Goal: Information Seeking & Learning: Learn about a topic

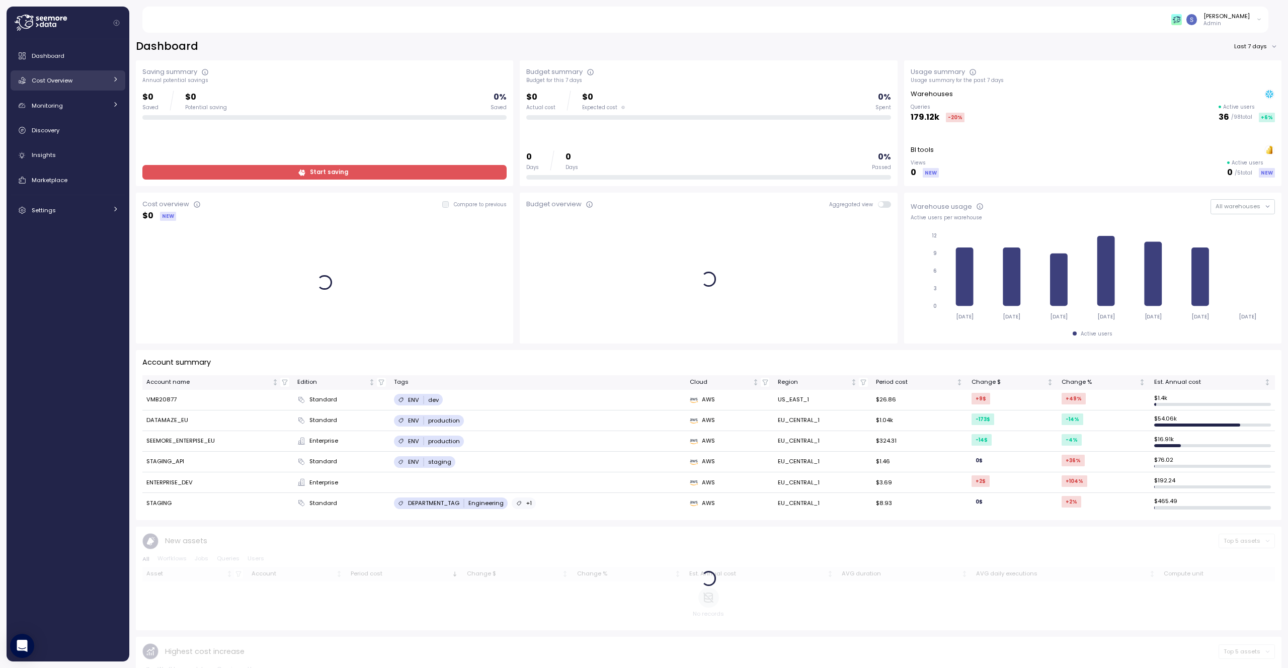
click at [41, 82] on span "Cost Overview" at bounding box center [52, 80] width 41 height 8
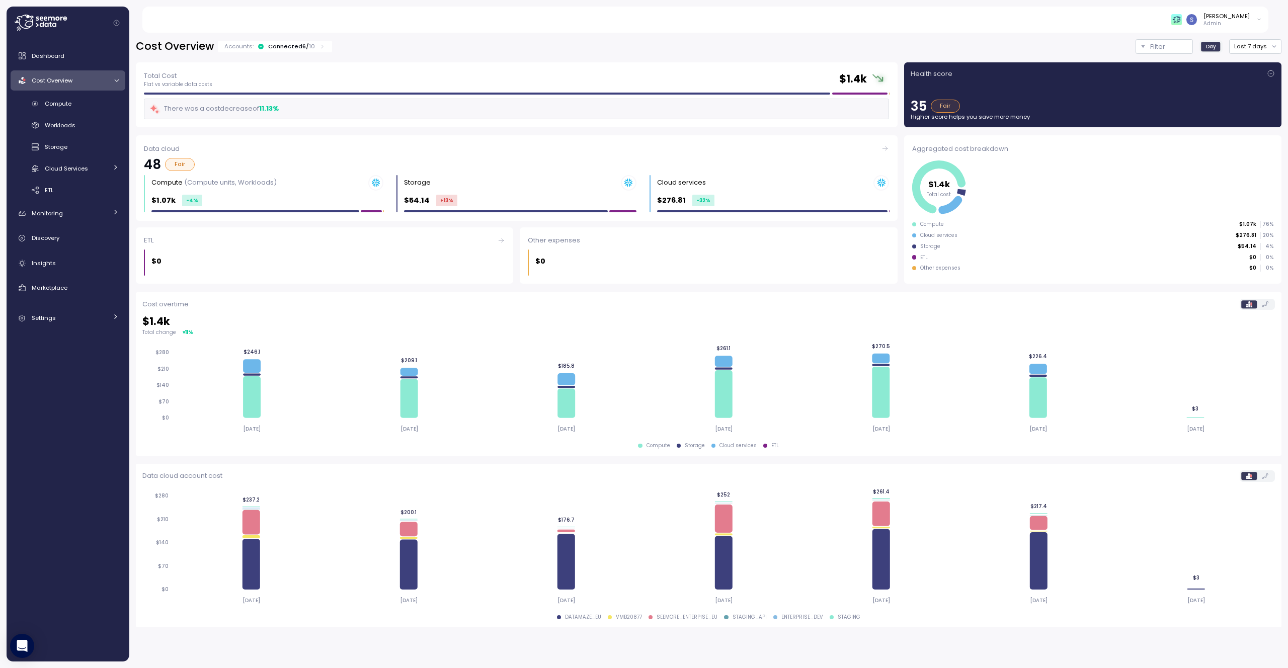
click at [53, 26] on icon at bounding box center [54, 25] width 4 height 4
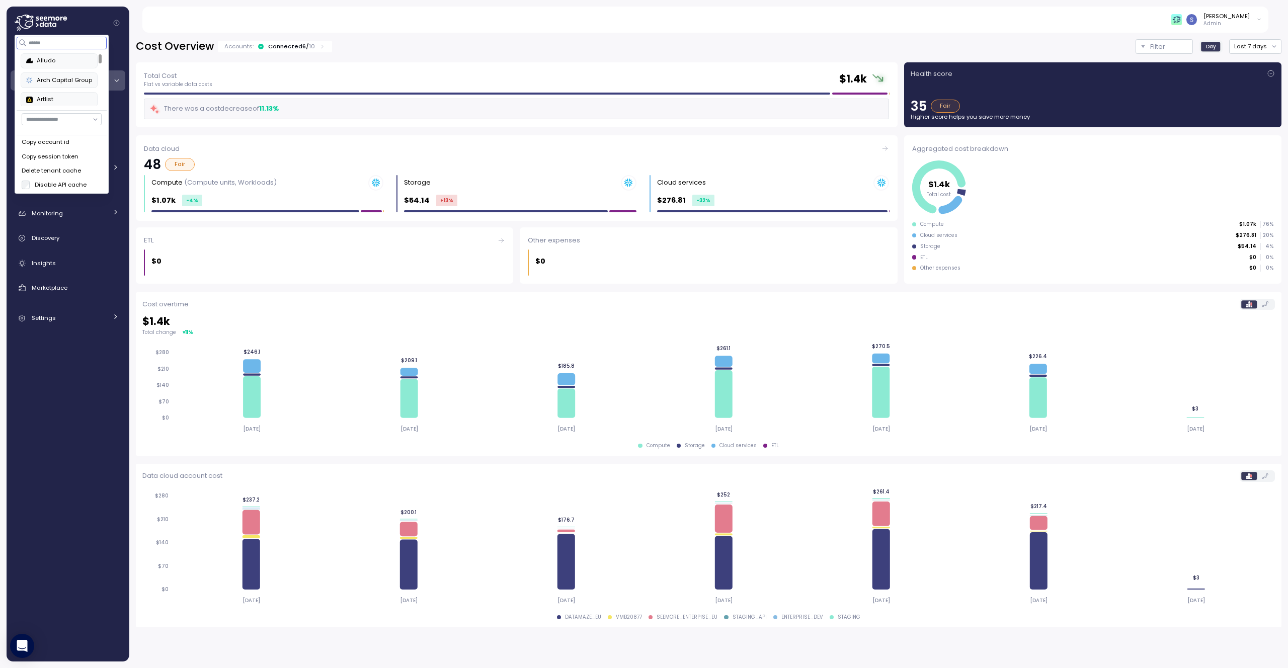
click at [58, 41] on input at bounding box center [62, 43] width 90 height 12
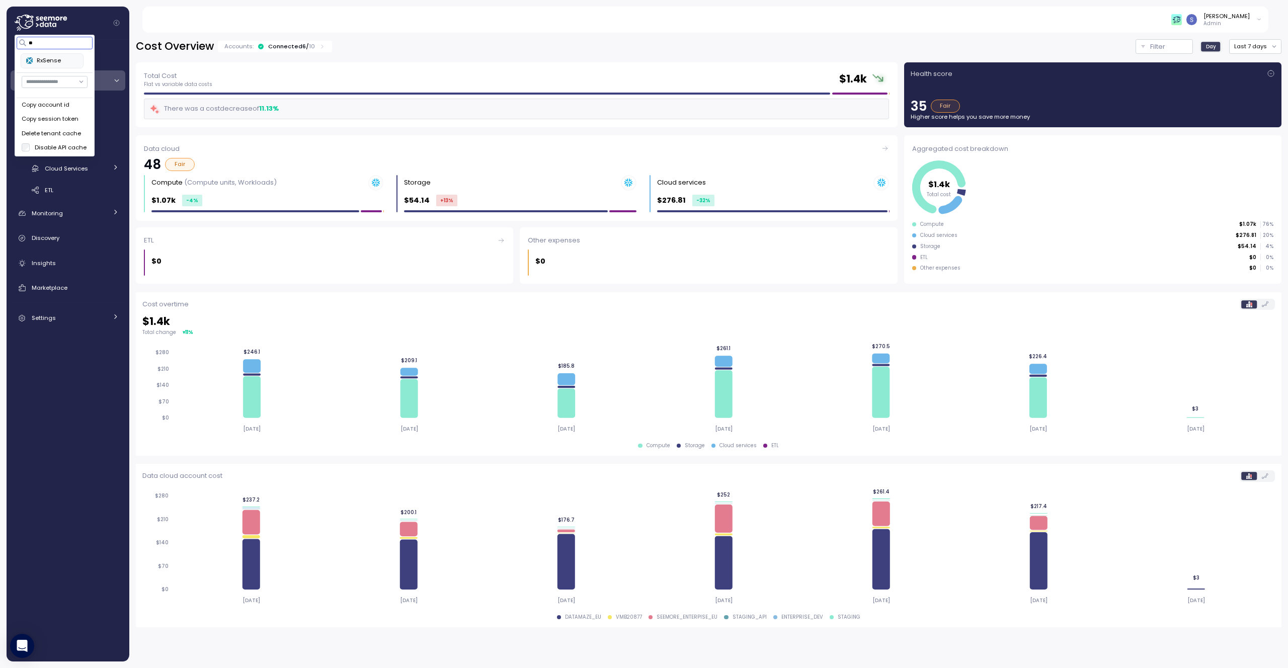
click at [39, 59] on div "RxSense" at bounding box center [52, 60] width 52 height 9
type input "**"
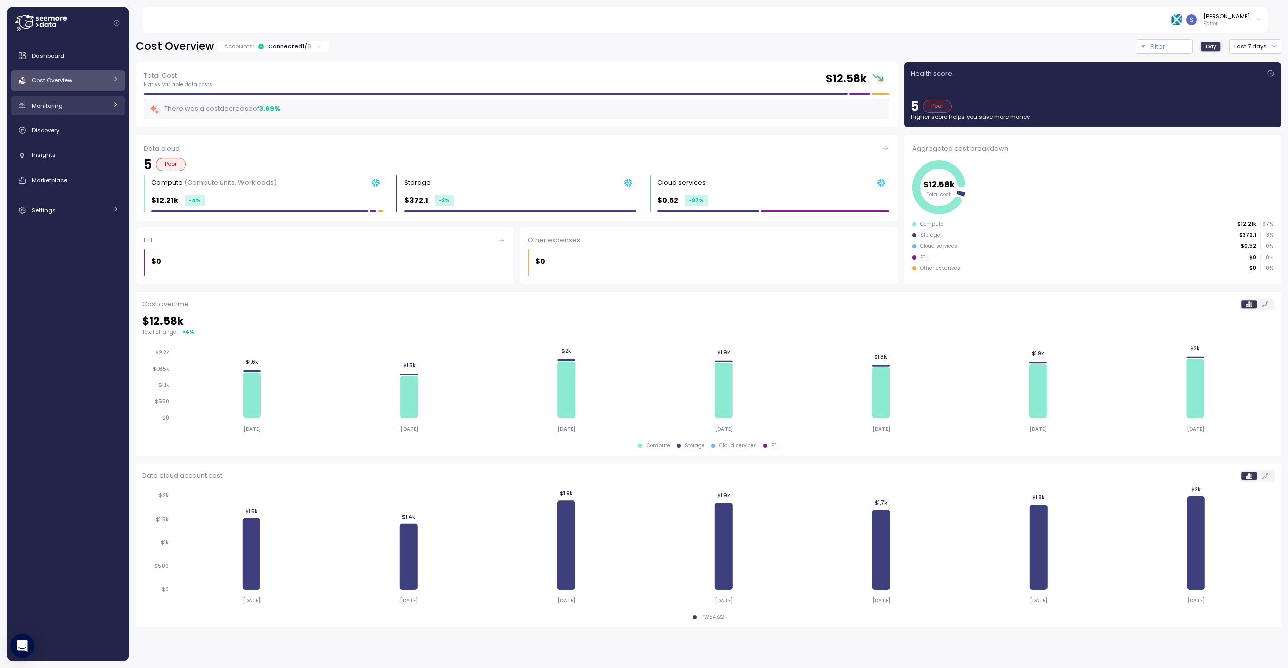
click at [76, 104] on div "Monitoring" at bounding box center [69, 106] width 75 height 10
click at [72, 82] on div "Cost Overview" at bounding box center [69, 80] width 75 height 10
click at [65, 100] on span "Compute" at bounding box center [58, 104] width 27 height 8
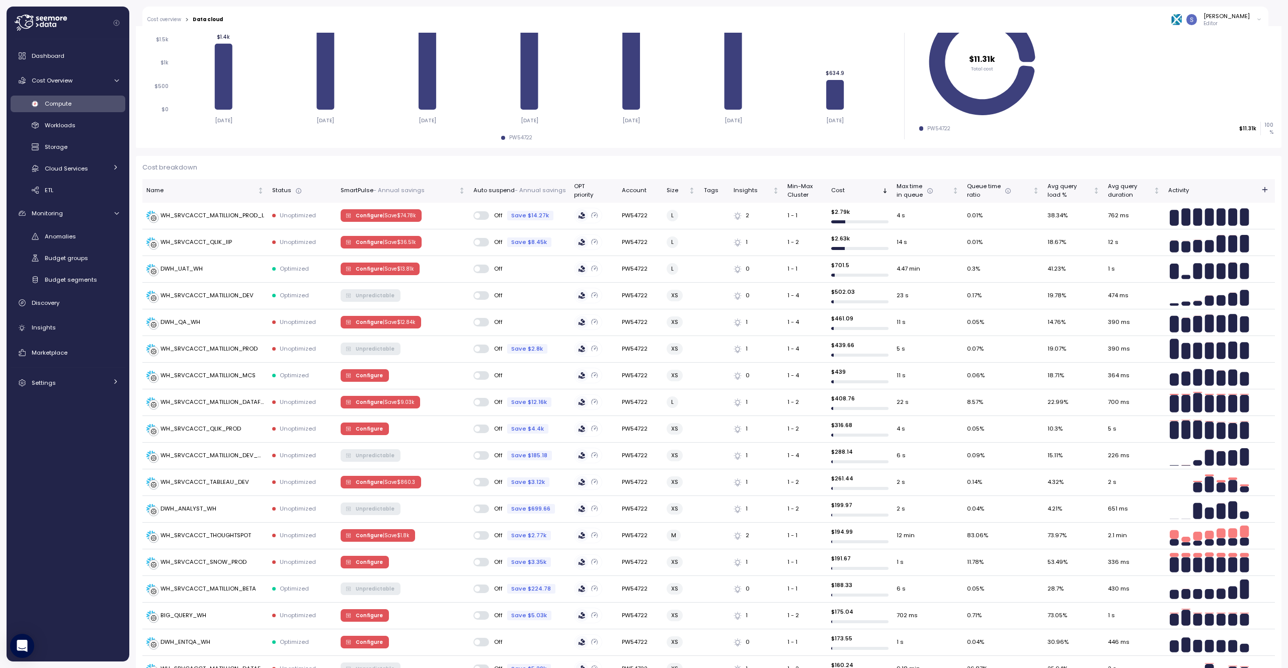
scroll to position [572, 0]
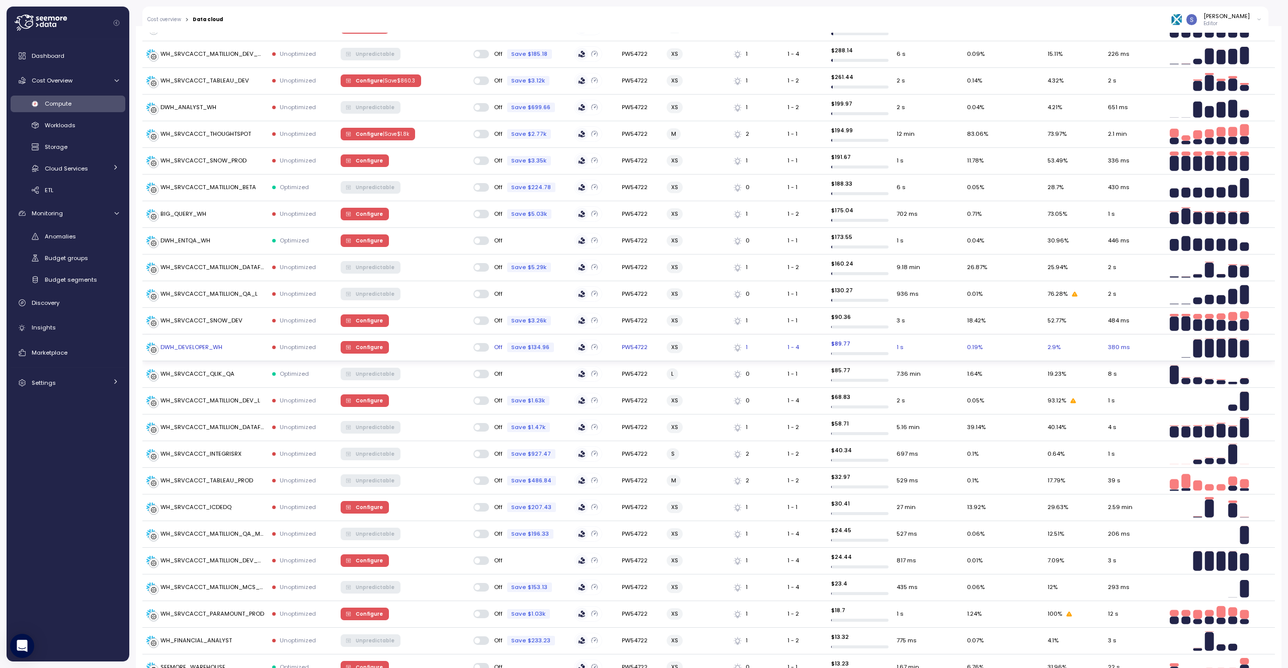
click at [177, 346] on div "DWH_DEVELOPER_WH" at bounding box center [191, 347] width 62 height 9
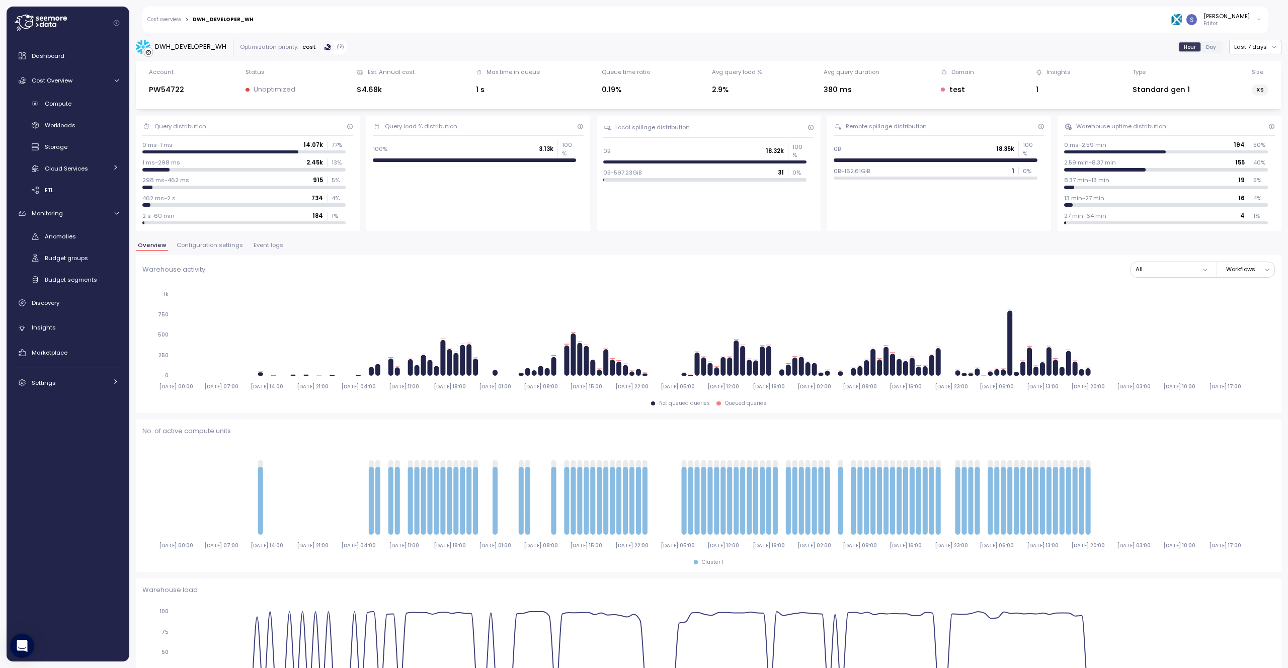
click at [223, 246] on span "Configuration settings" at bounding box center [210, 245] width 66 height 6
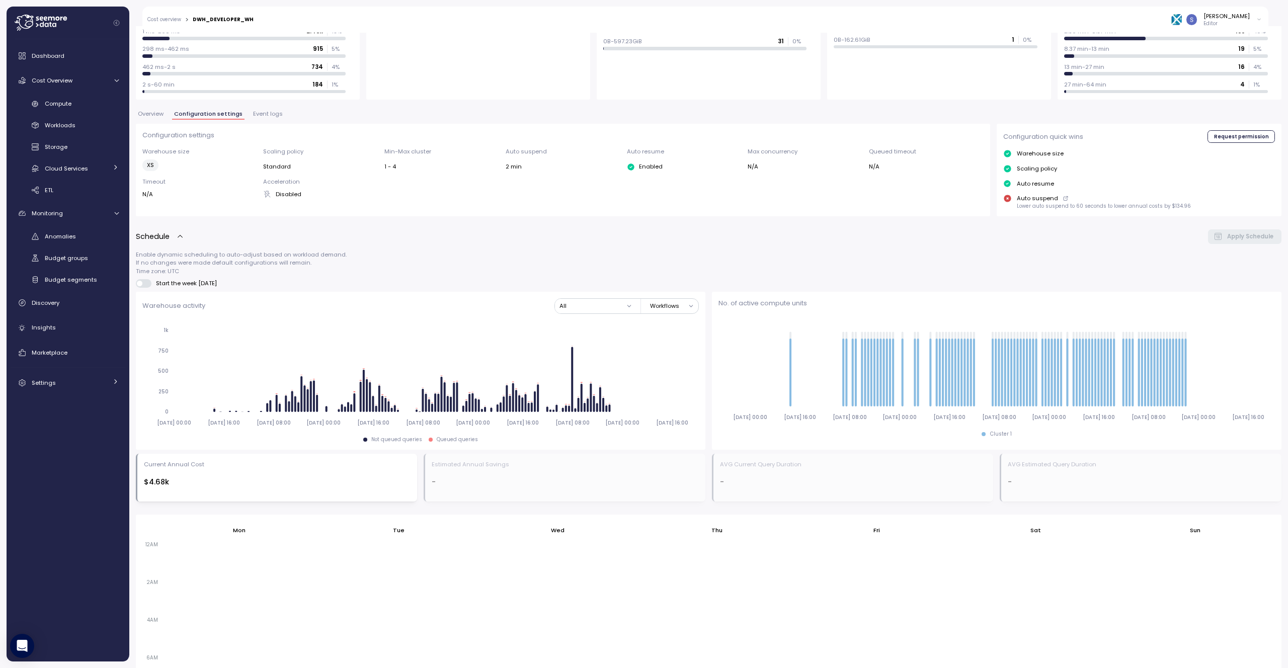
scroll to position [339, 0]
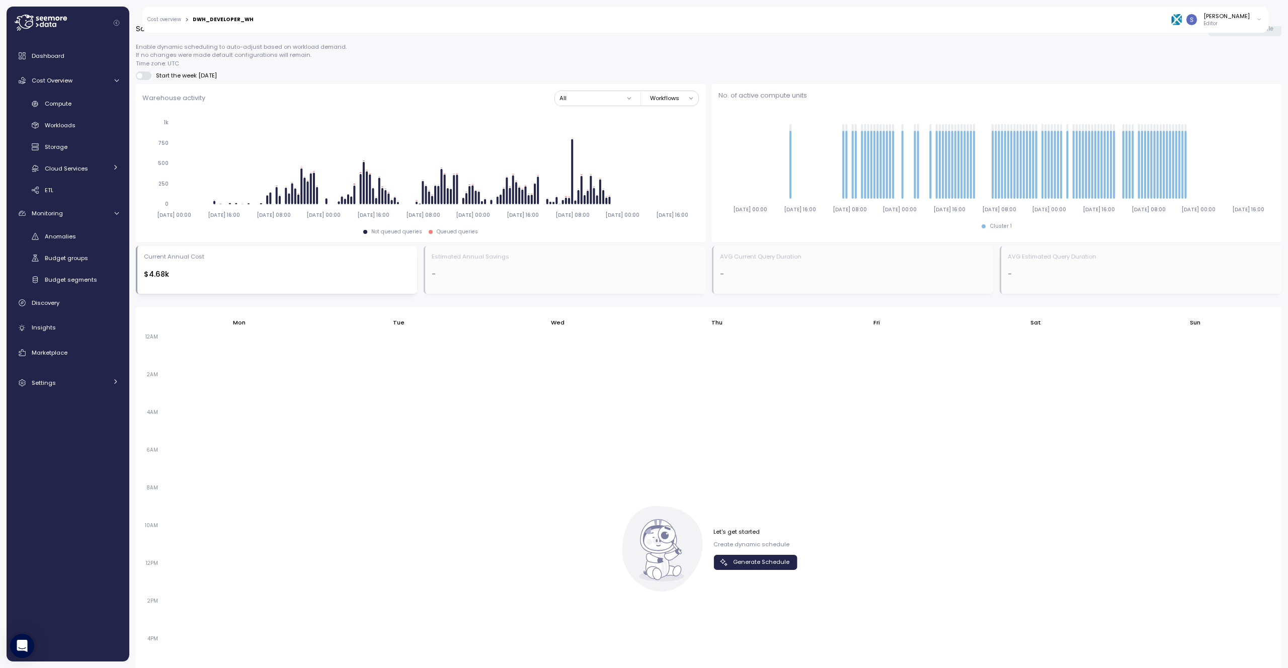
click at [780, 565] on span "Generate Schedule" at bounding box center [761, 562] width 56 height 14
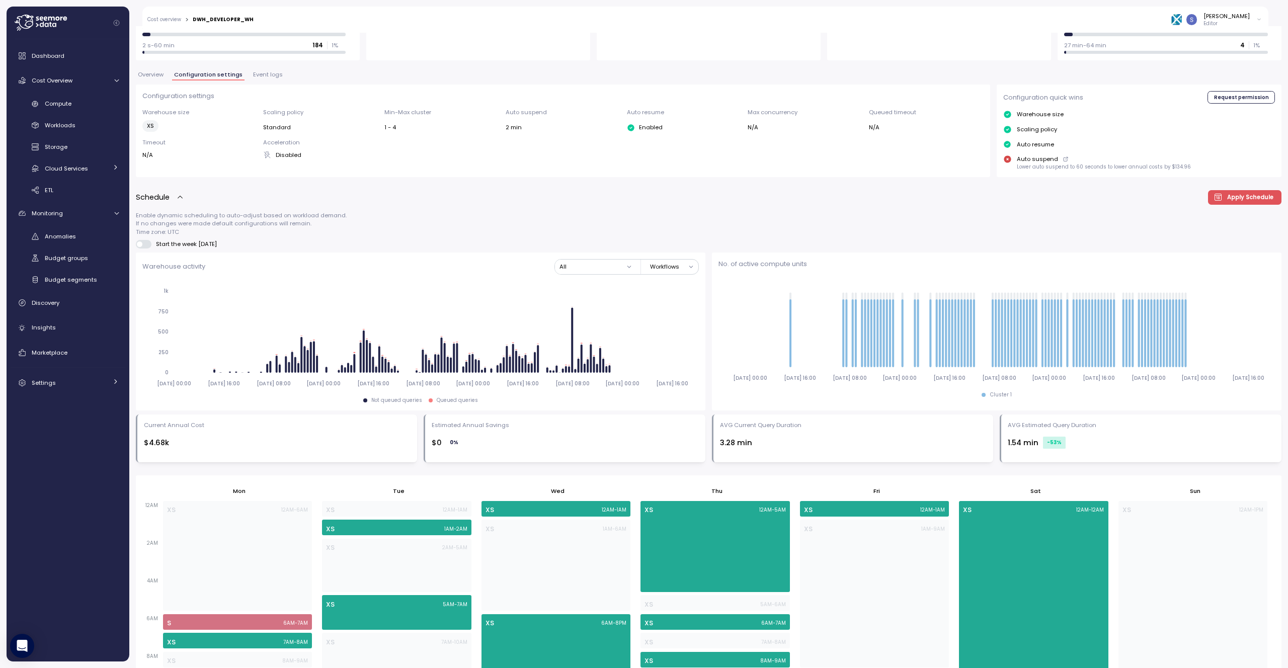
scroll to position [154, 0]
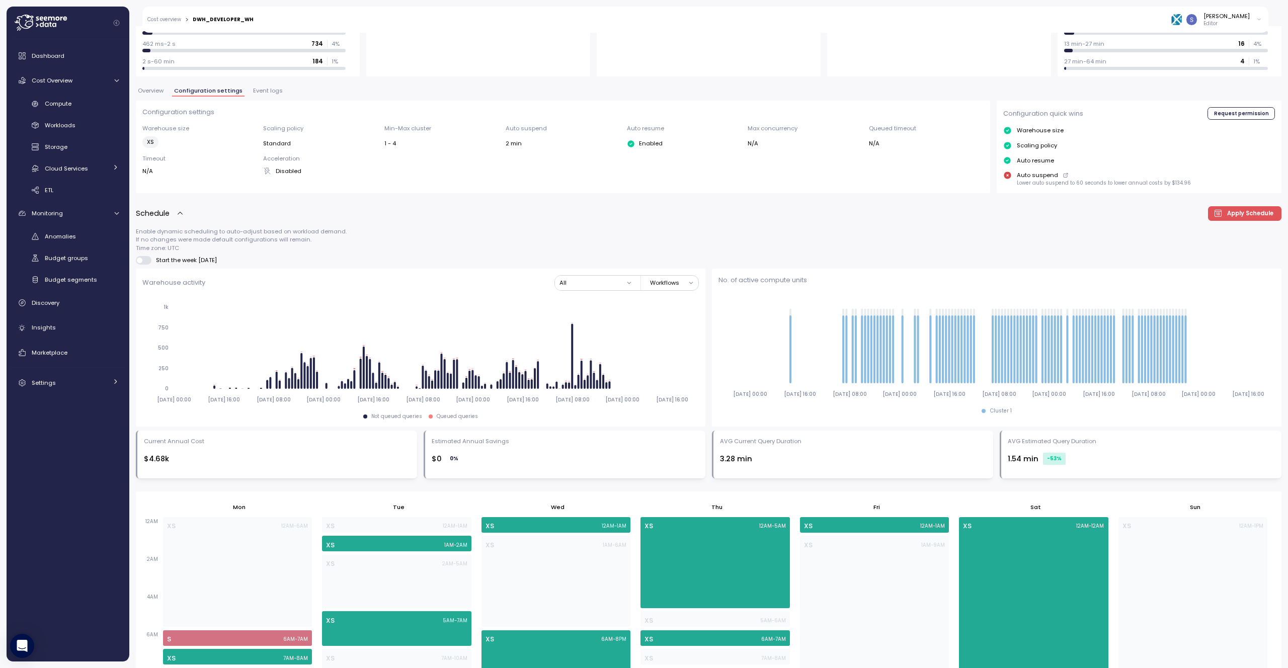
click at [256, 91] on span "Event logs" at bounding box center [268, 91] width 30 height 6
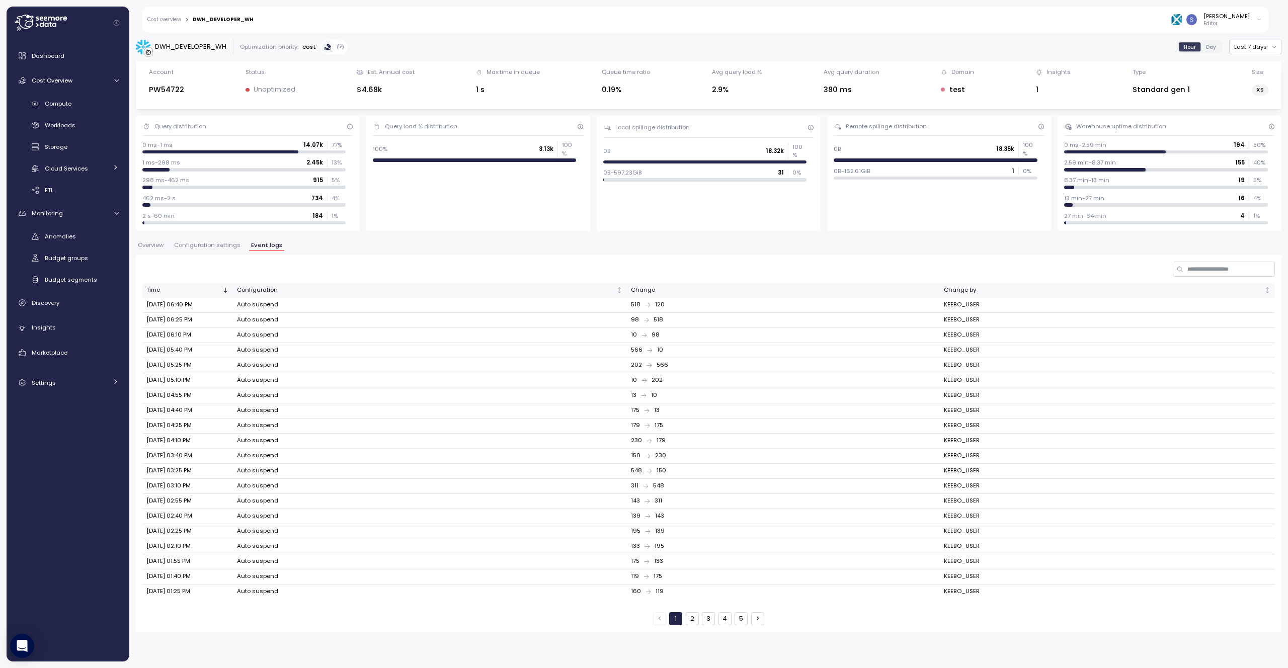
click at [744, 615] on button "5" at bounding box center [740, 618] width 13 height 13
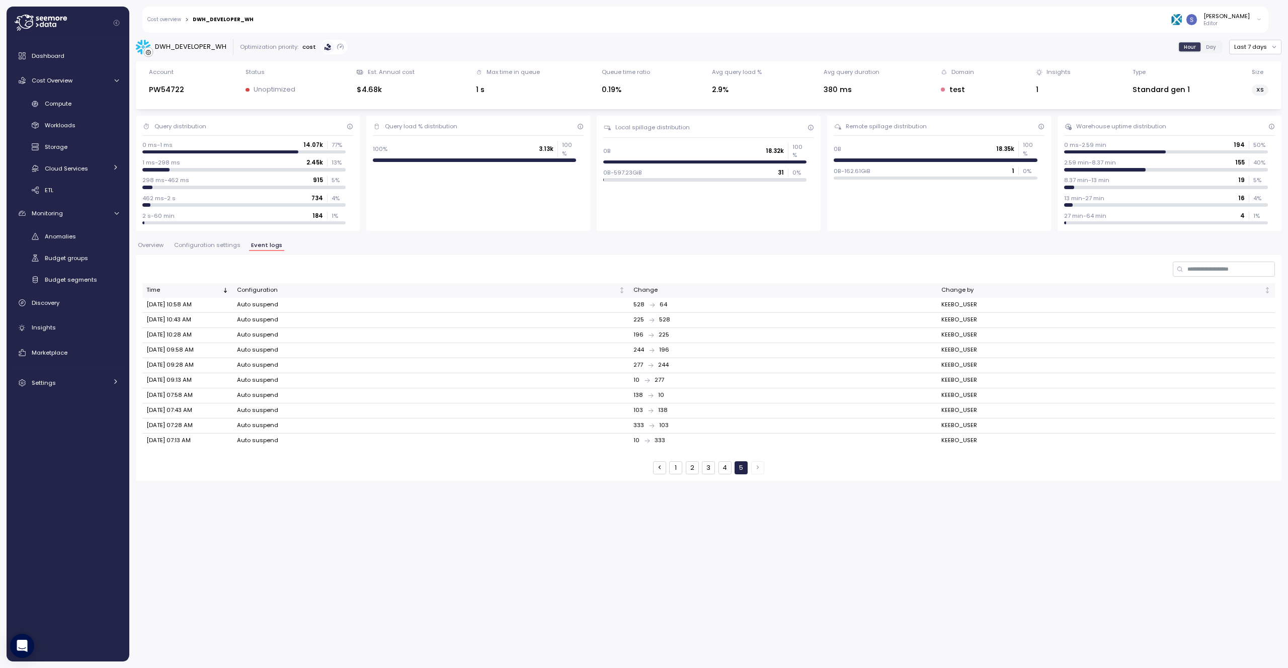
click at [727, 472] on button "4" at bounding box center [724, 467] width 13 height 13
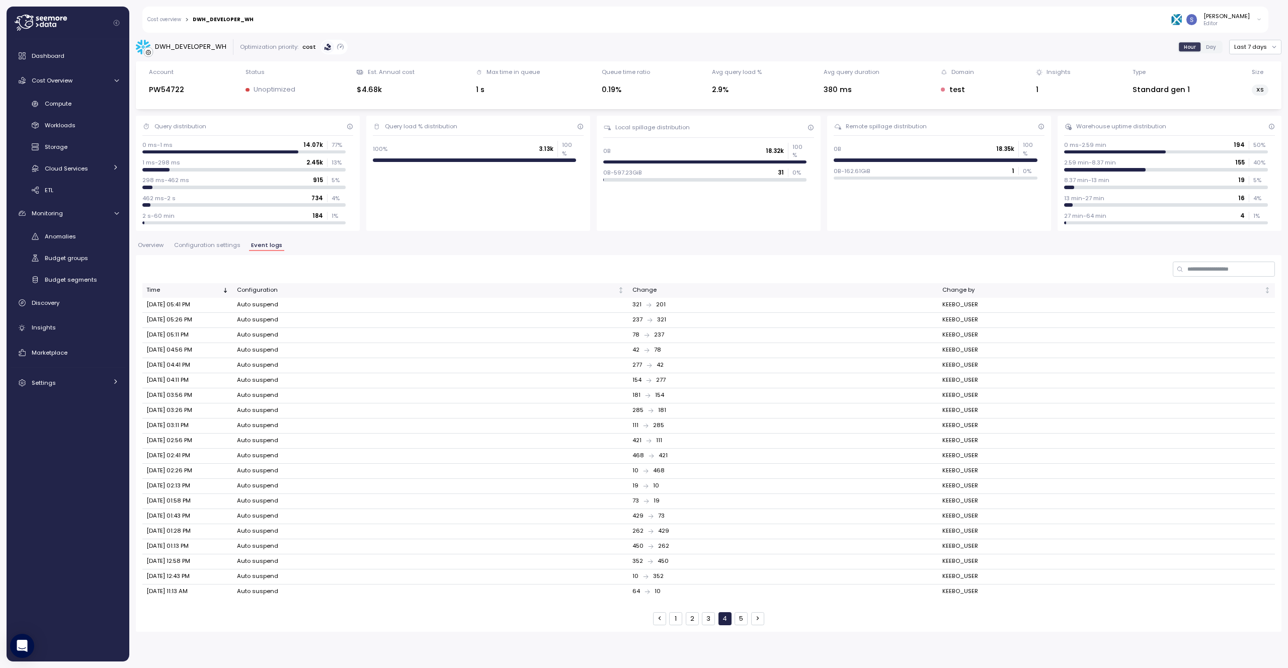
click at [704, 620] on button "3" at bounding box center [708, 618] width 13 height 13
click at [690, 622] on button "2" at bounding box center [692, 618] width 13 height 13
click at [677, 621] on button "1" at bounding box center [675, 618] width 13 height 13
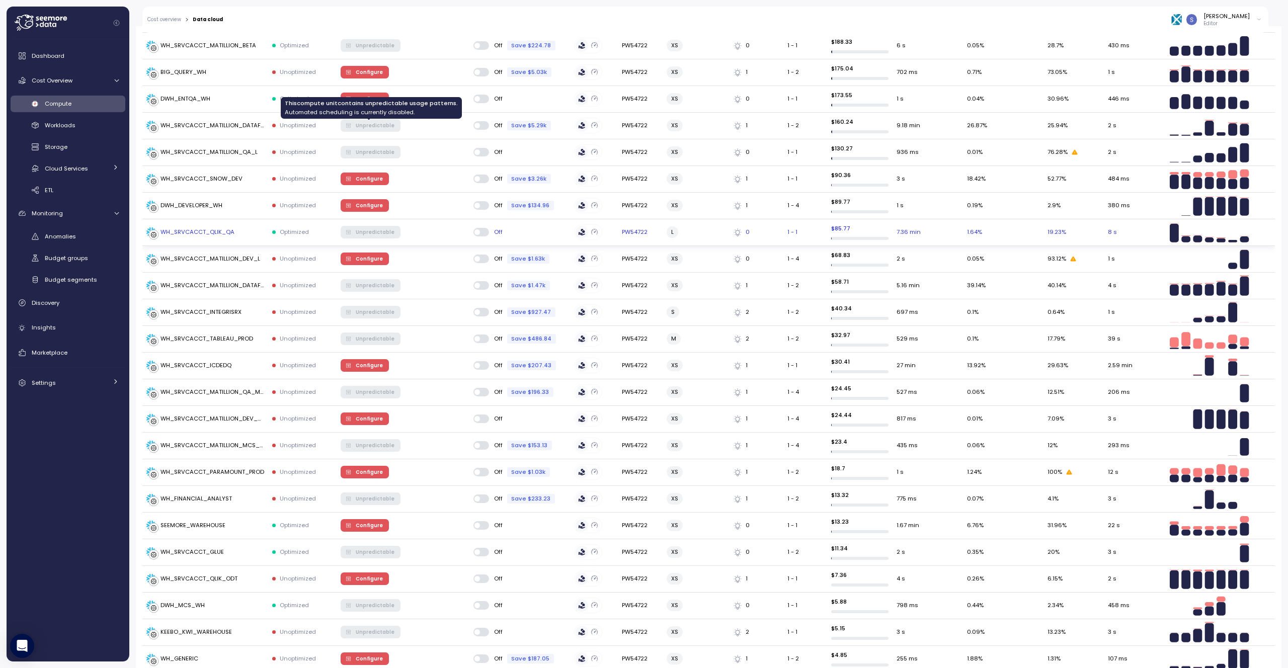
scroll to position [1070, 0]
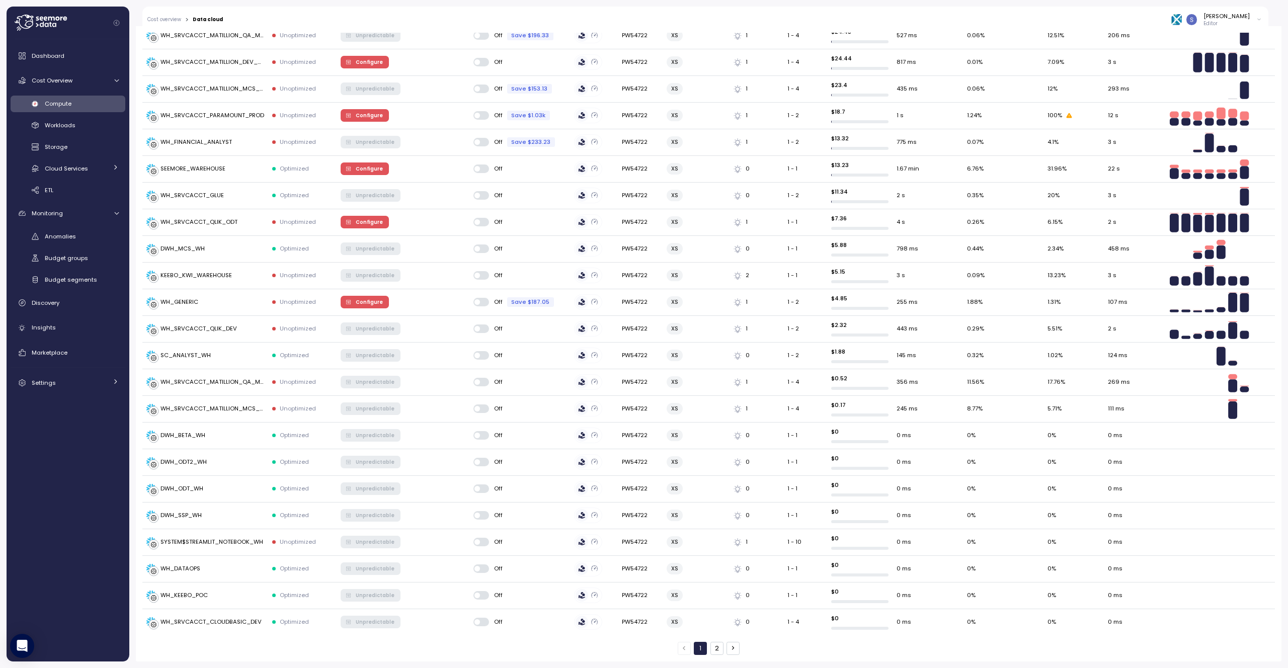
click at [716, 647] on button "2" at bounding box center [716, 648] width 13 height 13
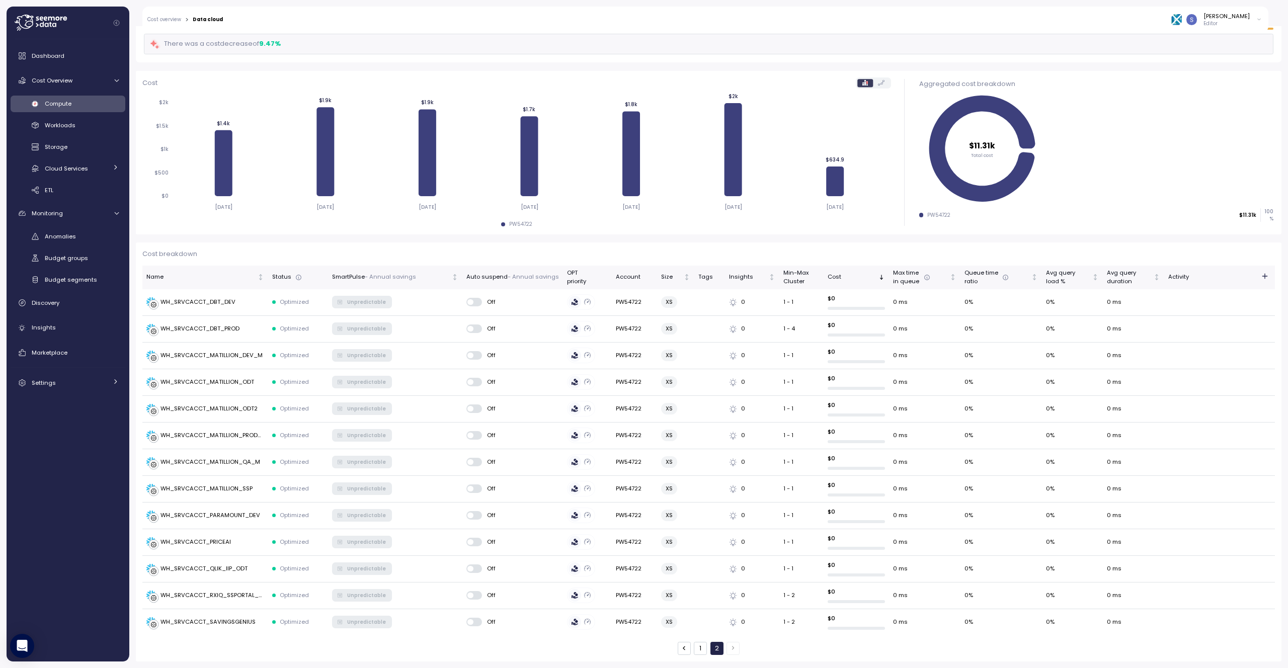
click at [694, 645] on button "1" at bounding box center [700, 648] width 13 height 13
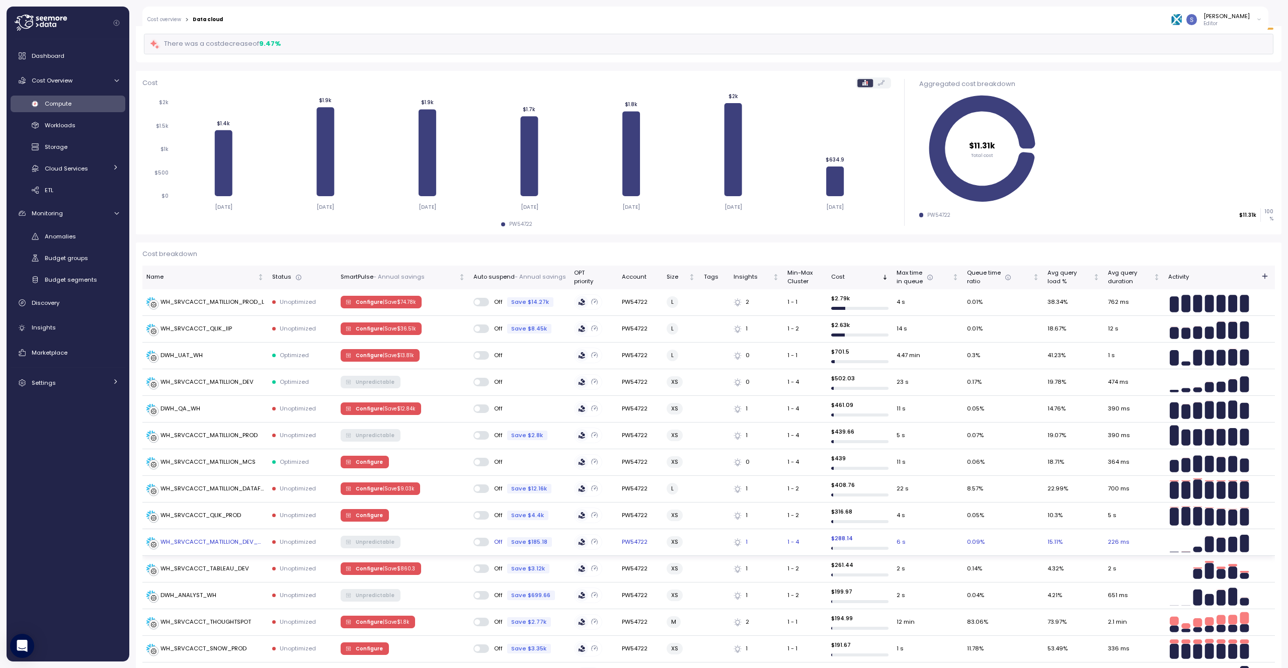
scroll to position [465, 0]
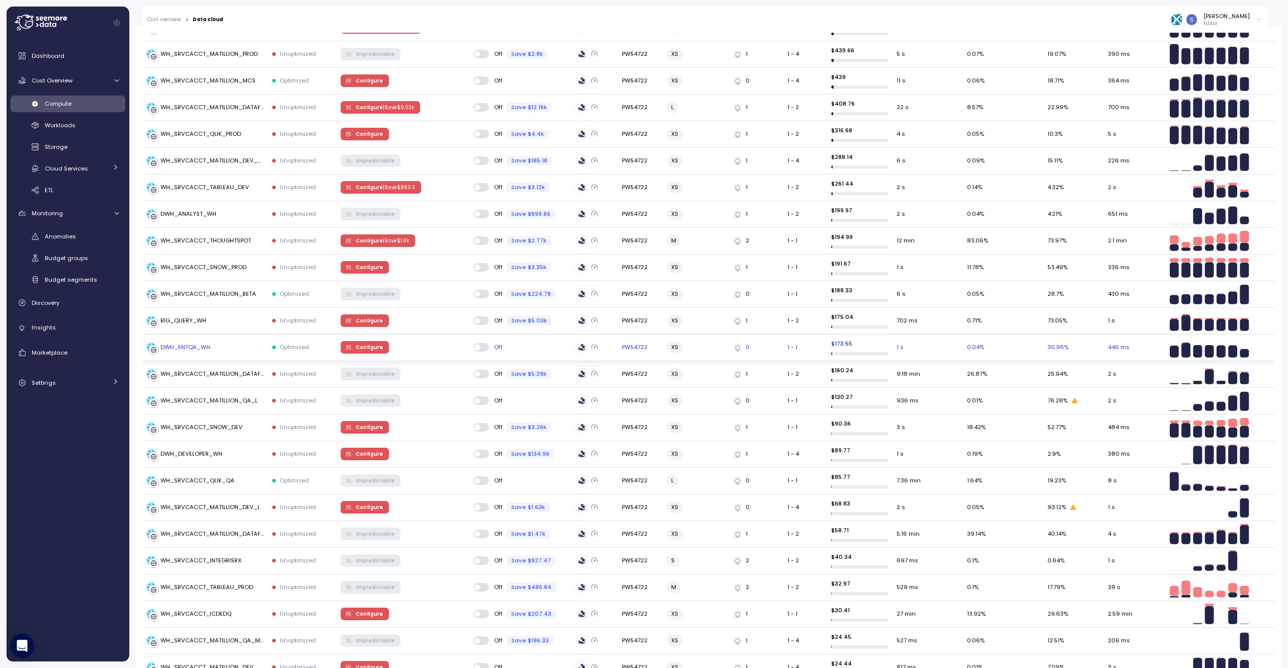
click at [205, 348] on div "DWH_ENTQA_WH" at bounding box center [185, 347] width 50 height 9
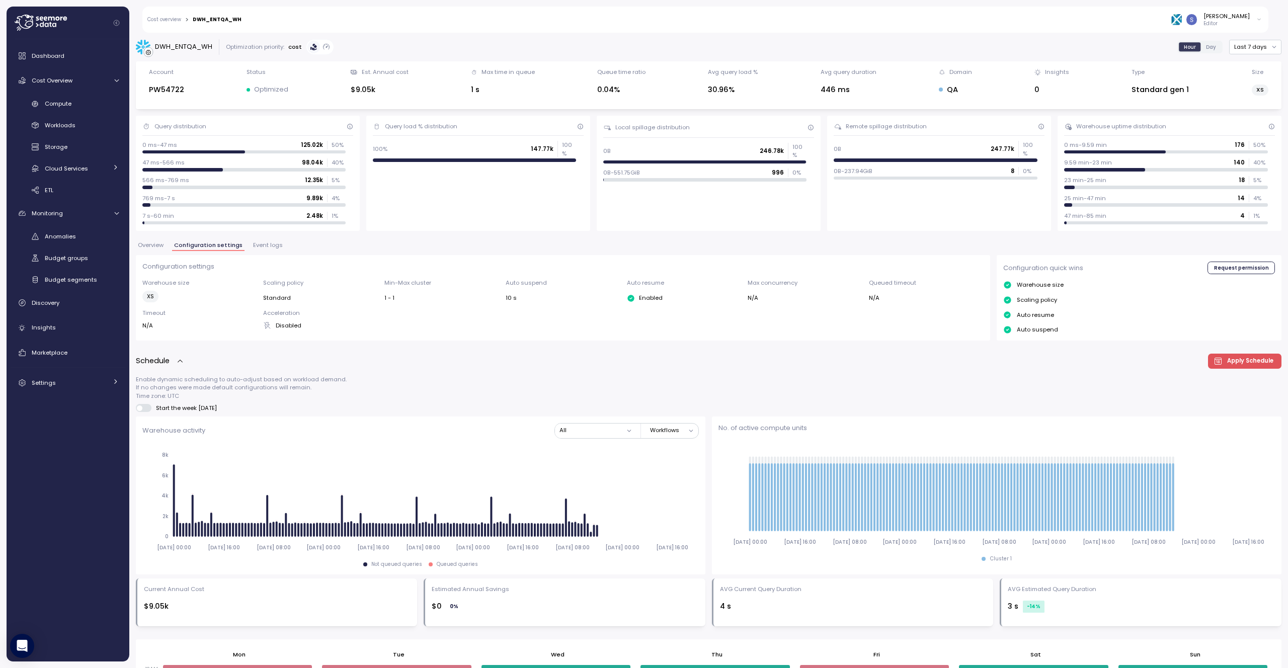
scroll to position [460, 0]
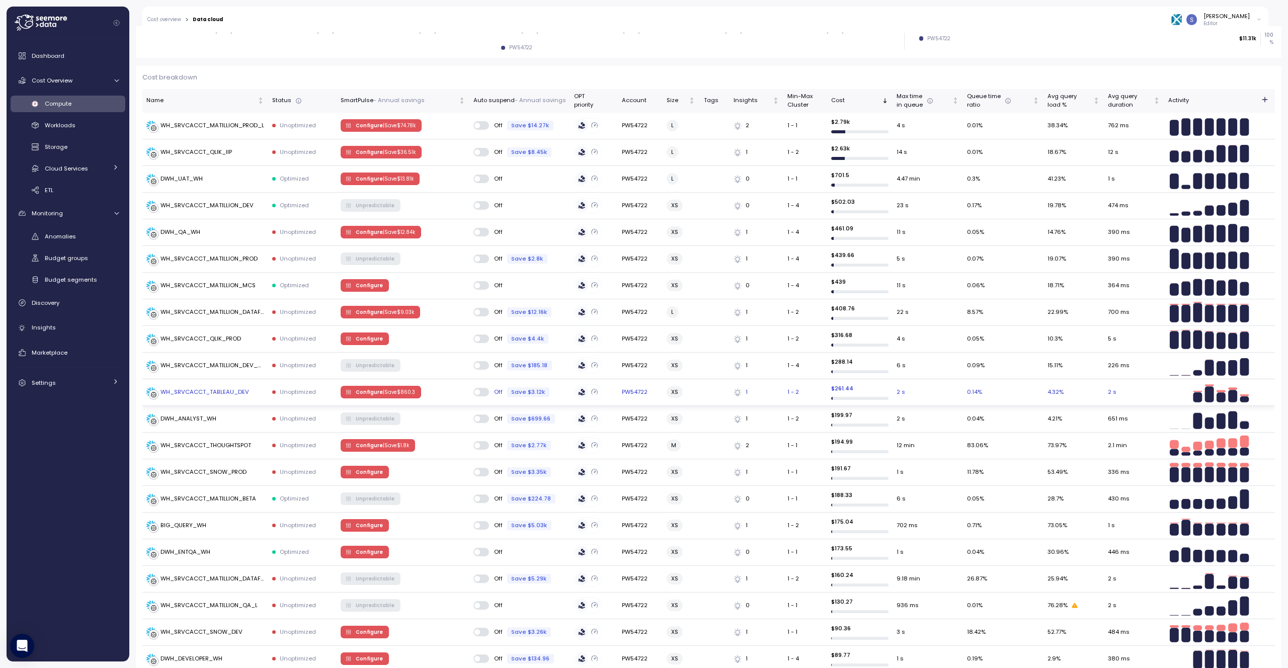
scroll to position [260, 0]
click at [189, 232] on div "DWH_QA_WH" at bounding box center [180, 232] width 40 height 9
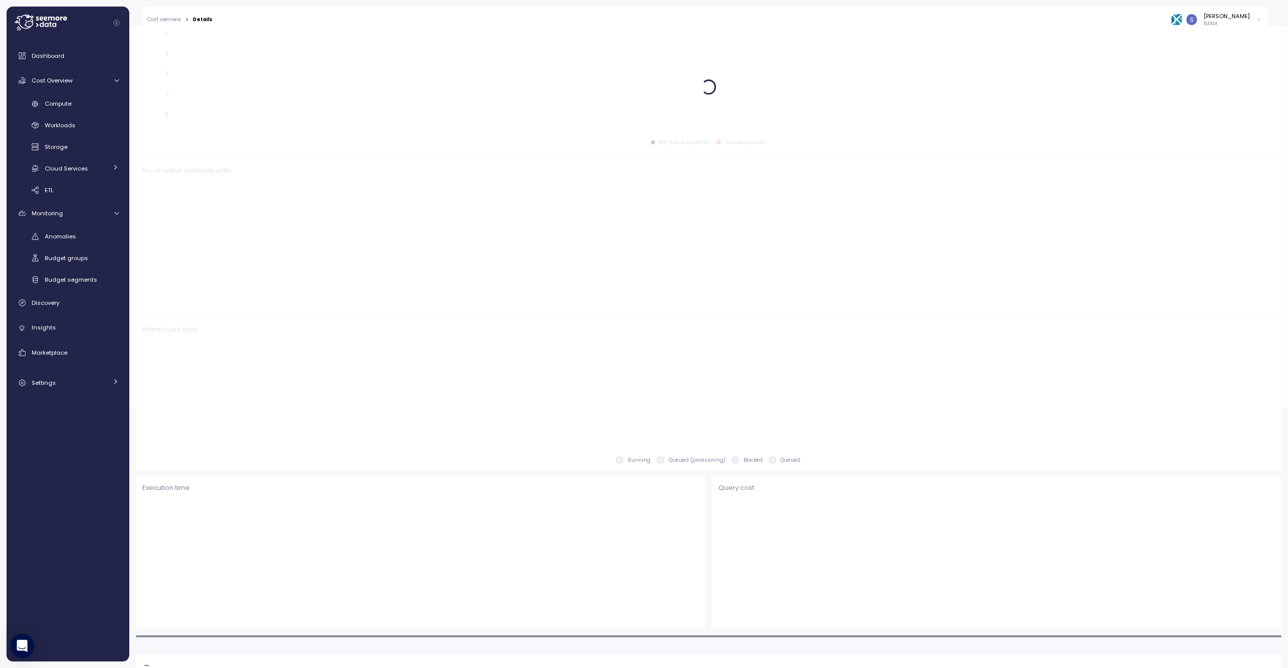
scroll to position [261, 0]
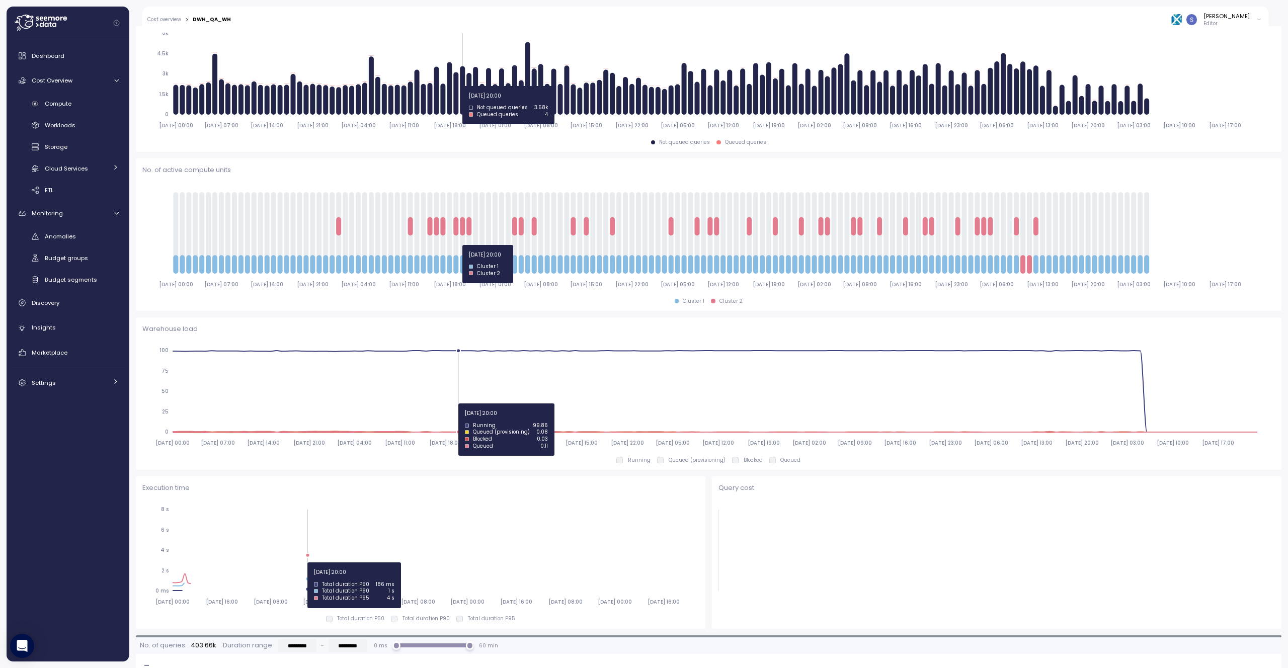
type input "*********"
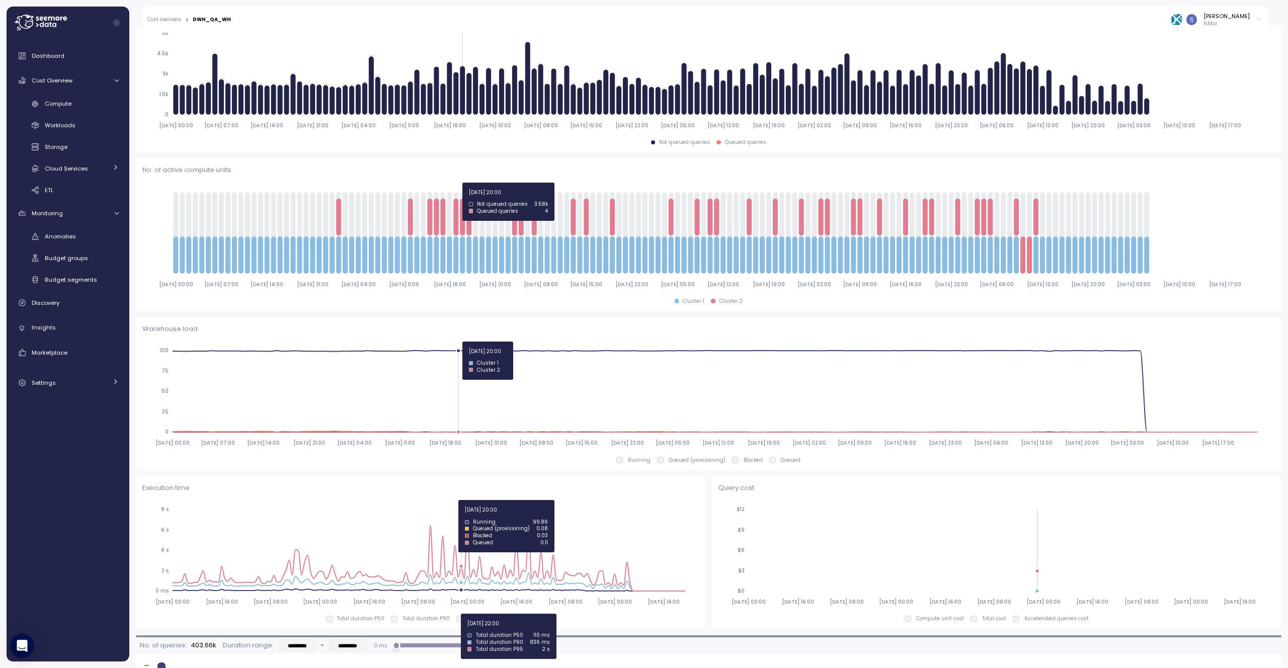
scroll to position [0, 0]
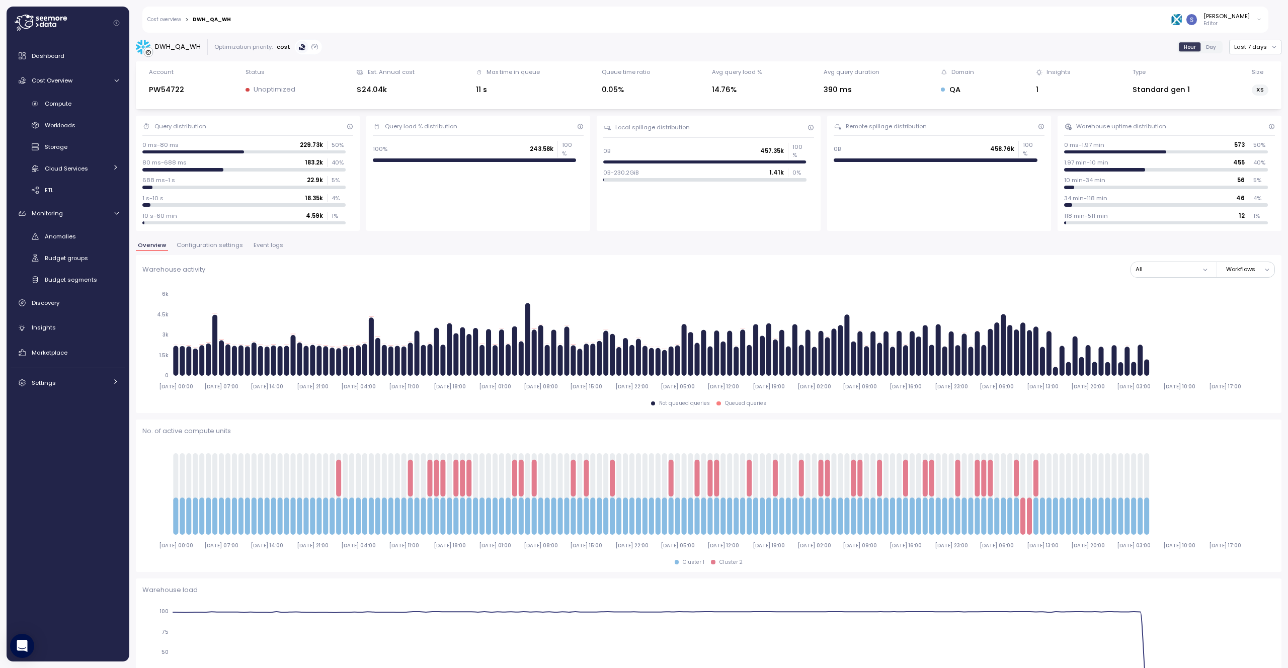
click at [216, 246] on span "Configuration settings" at bounding box center [210, 245] width 66 height 6
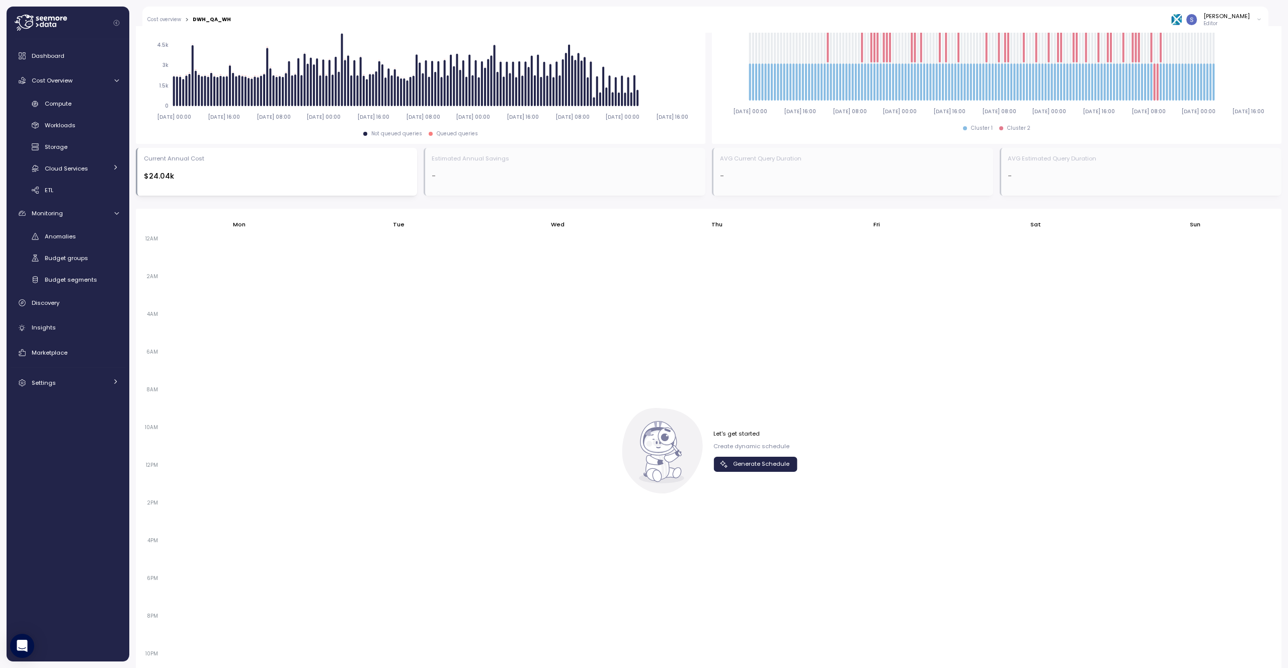
scroll to position [468, 0]
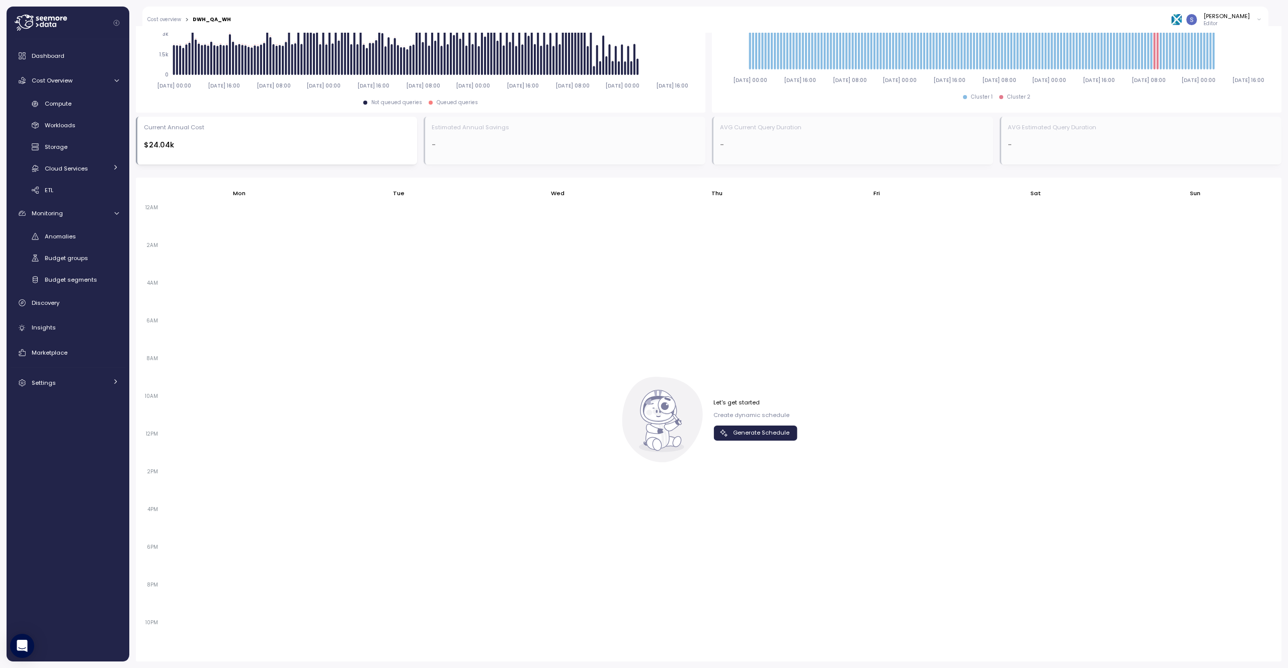
click at [751, 435] on span "Generate Schedule" at bounding box center [761, 433] width 56 height 14
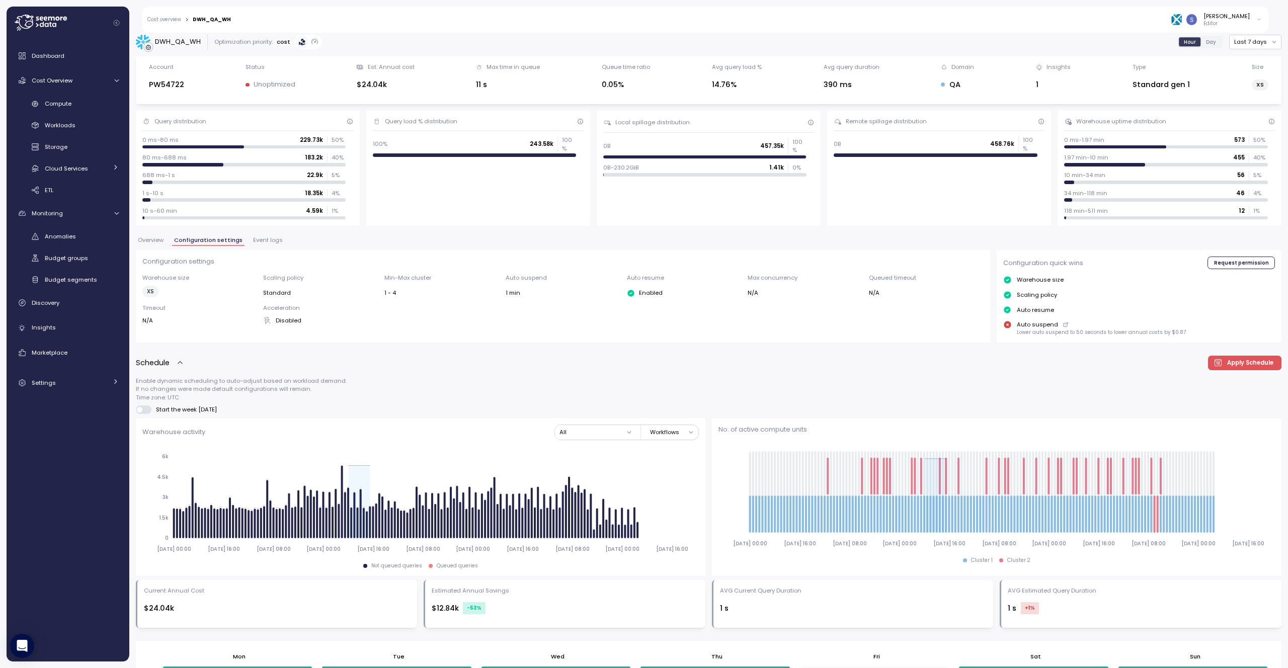
scroll to position [0, 0]
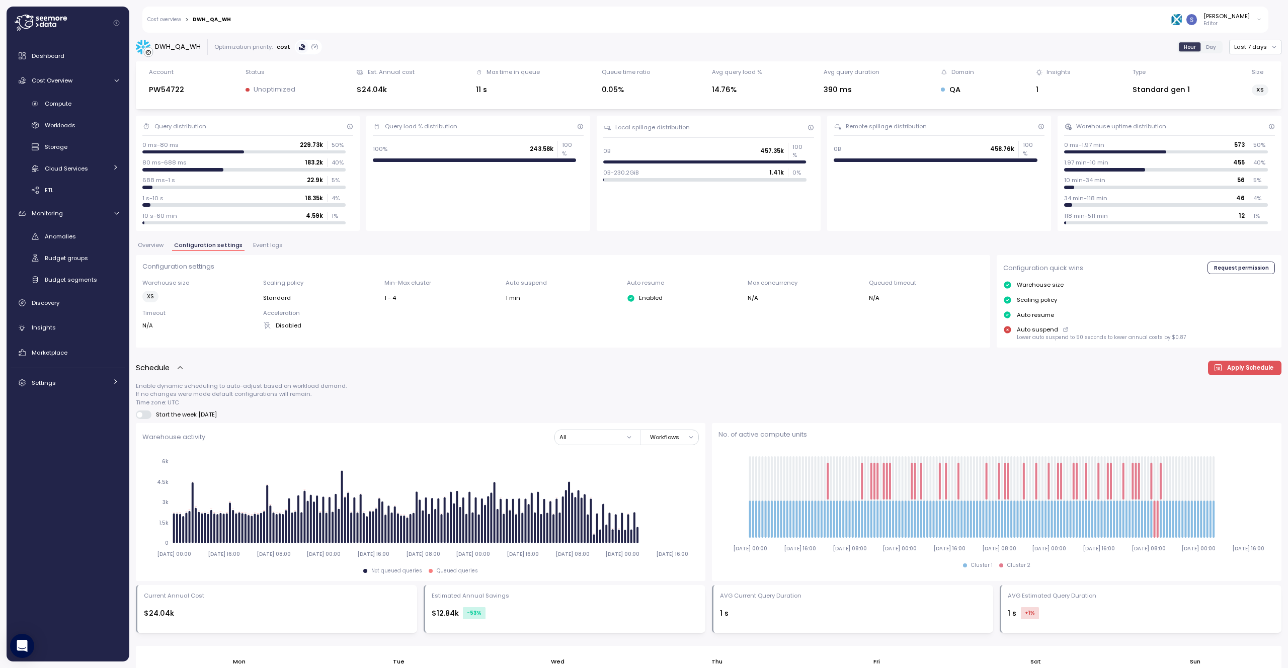
click at [147, 246] on span "Overview" at bounding box center [151, 245] width 26 height 6
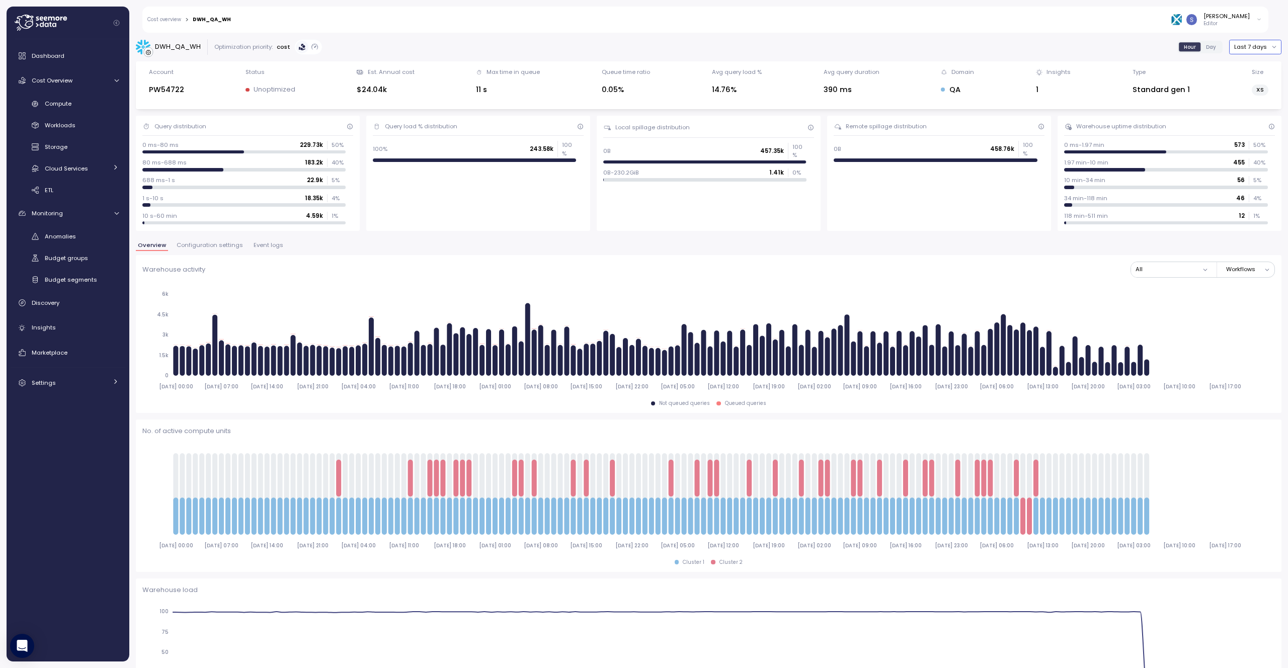
click at [1249, 46] on button "Last 7 days" at bounding box center [1255, 47] width 52 height 15
click at [1256, 79] on div "Last 3 days" at bounding box center [1250, 80] width 33 height 8
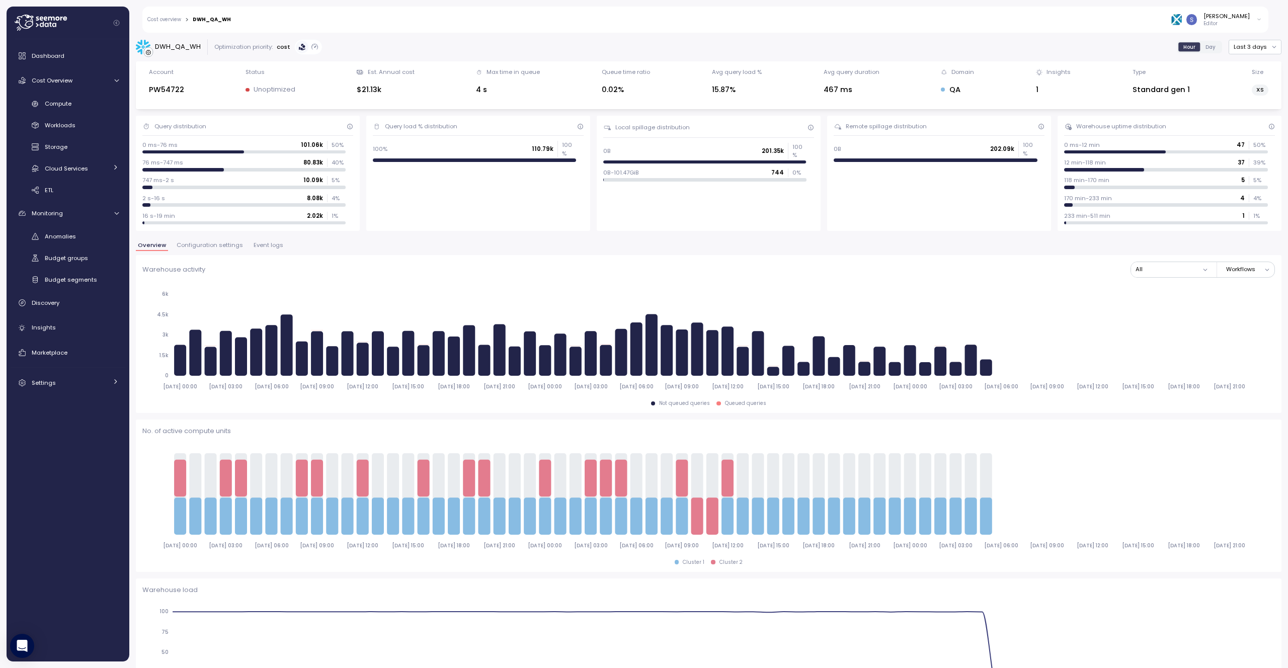
click at [228, 248] on span "Configuration settings" at bounding box center [210, 245] width 66 height 6
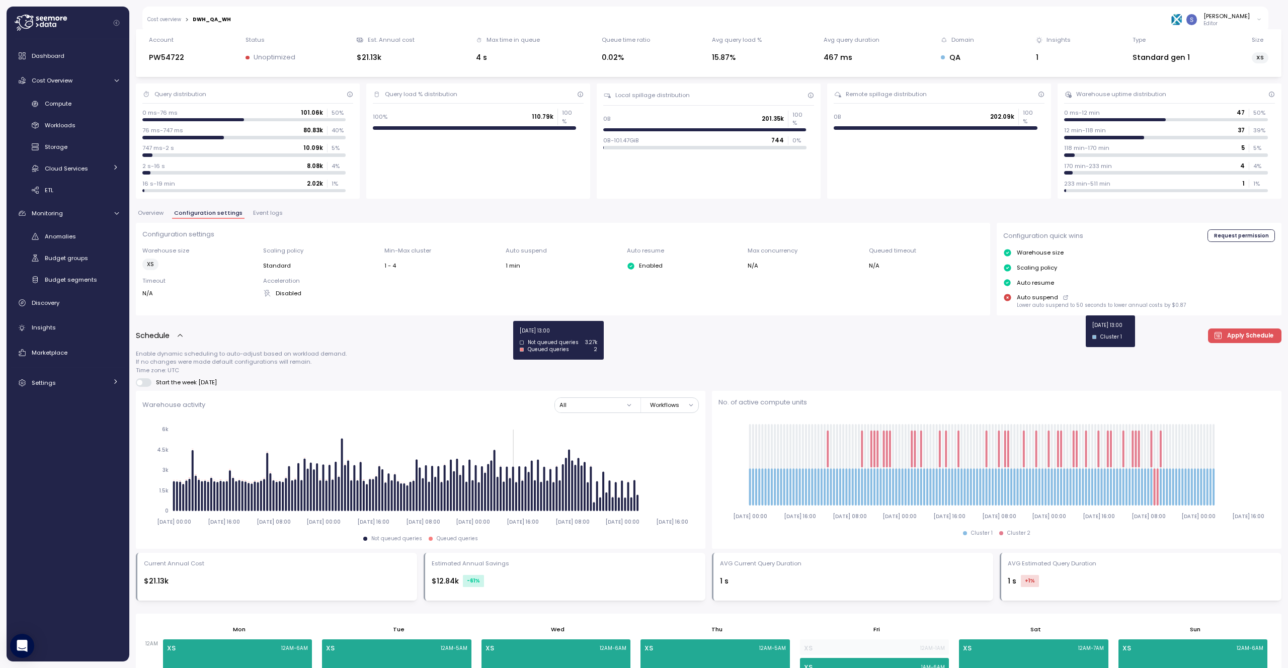
scroll to position [25, 0]
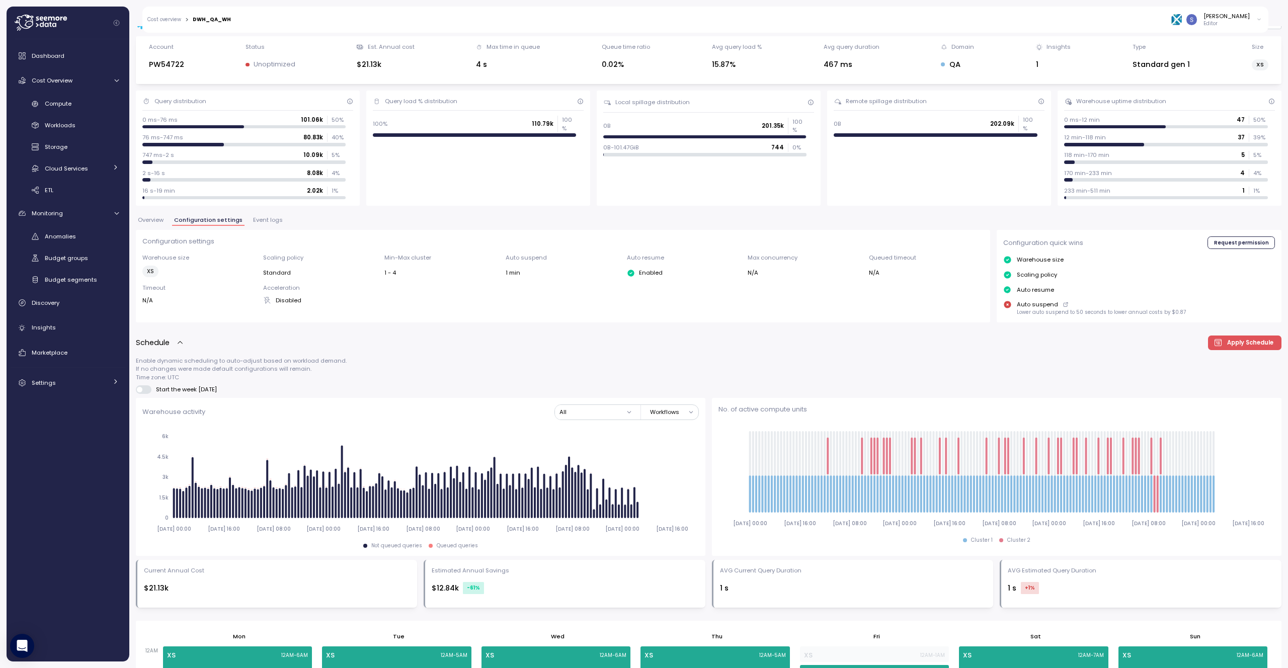
click at [258, 226] on div "Overview Configuration settings Event logs" at bounding box center [708, 223] width 1145 height 13
click at [259, 221] on span "Event logs" at bounding box center [268, 220] width 30 height 6
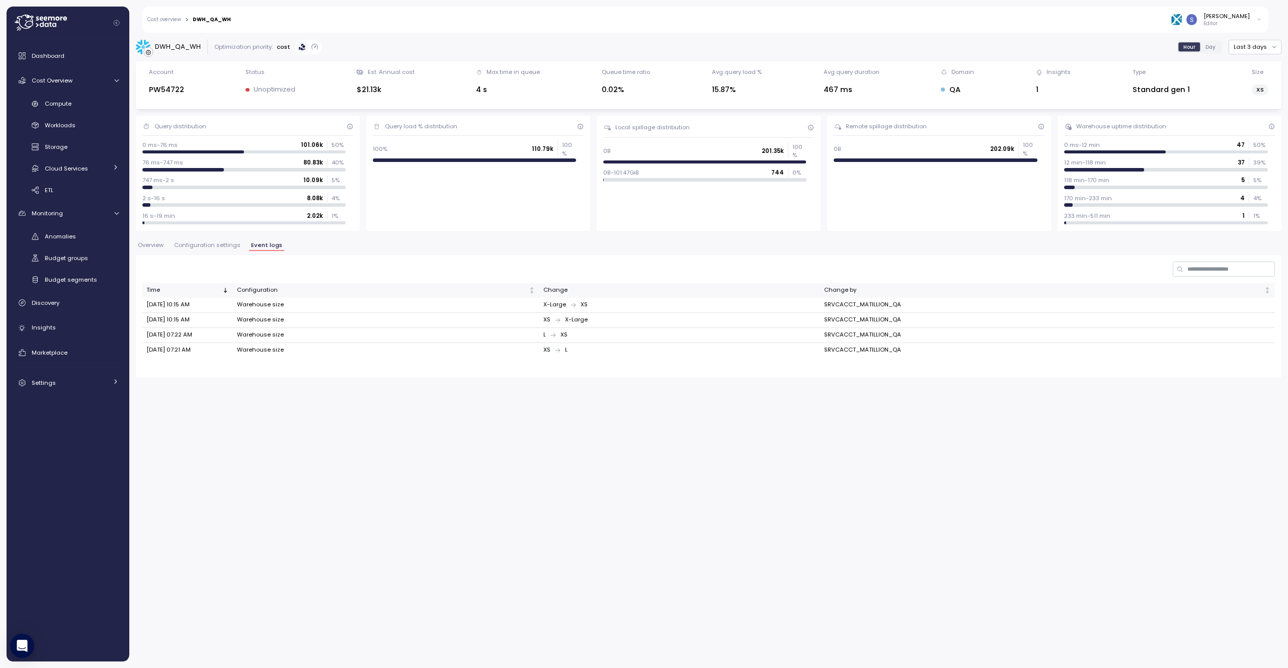
click at [199, 244] on span "Configuration settings" at bounding box center [207, 245] width 66 height 6
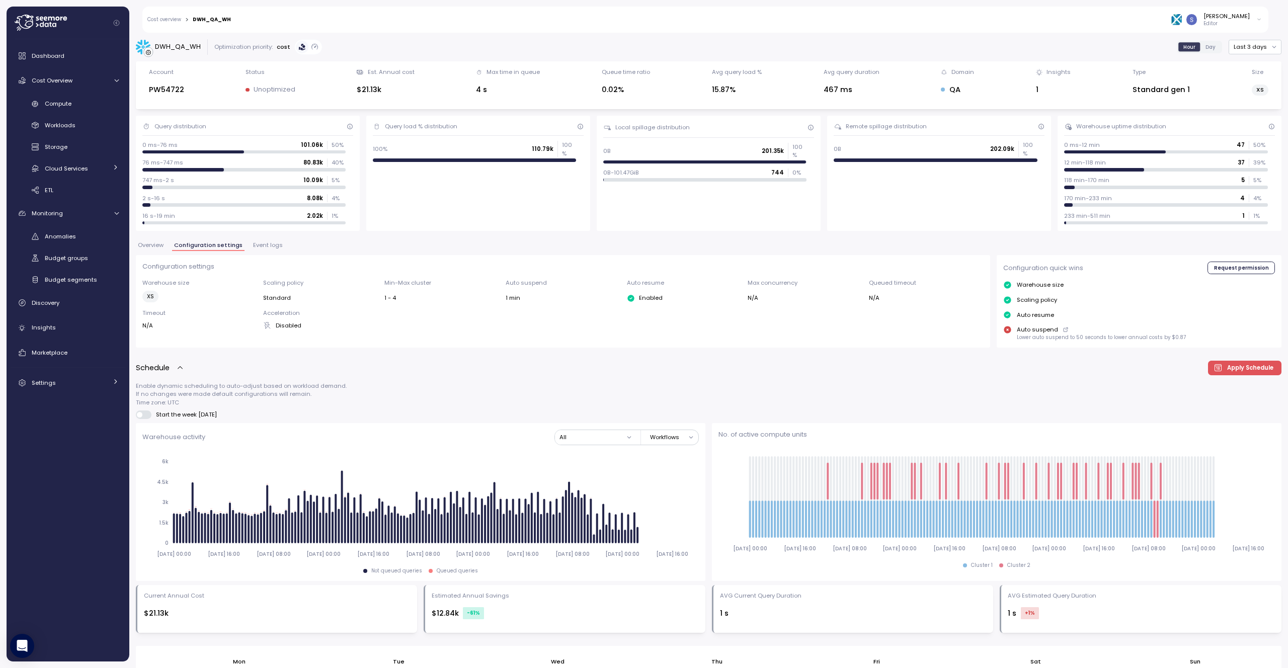
click at [209, 19] on div "DWH_QA_WH" at bounding box center [212, 19] width 38 height 5
copy div "DWH_QA_WH"
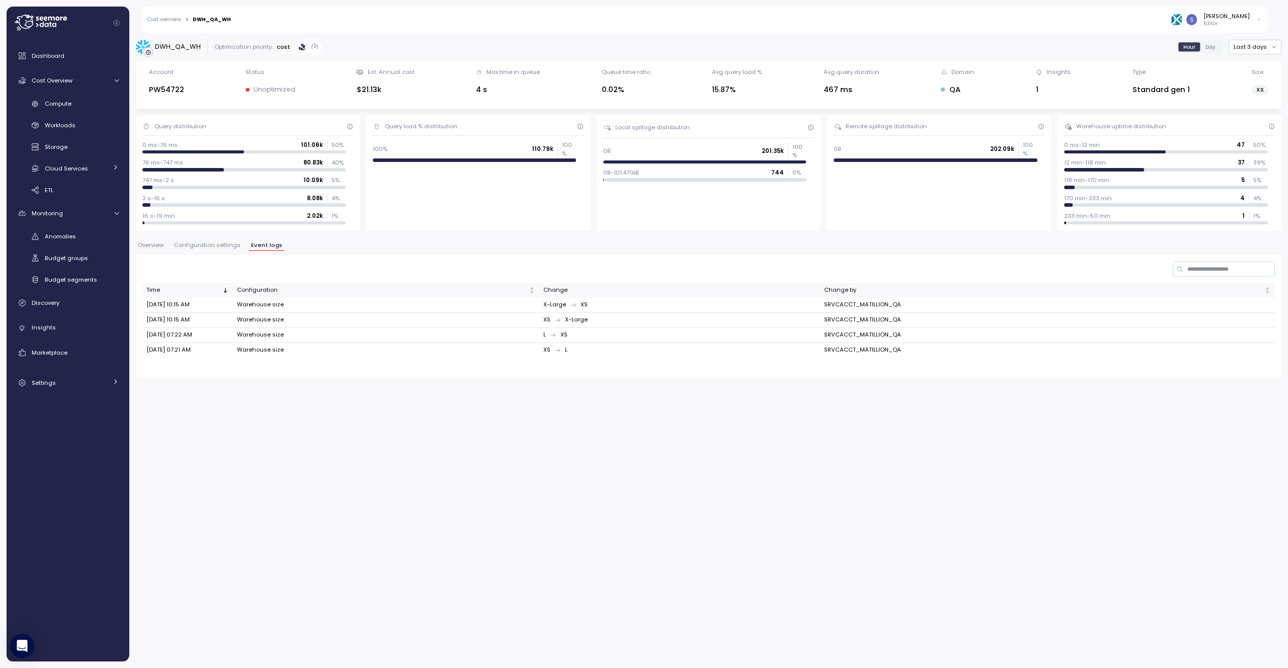
drag, startPoint x: 619, startPoint y: 185, endPoint x: 1125, endPoint y: 18, distance: 532.3
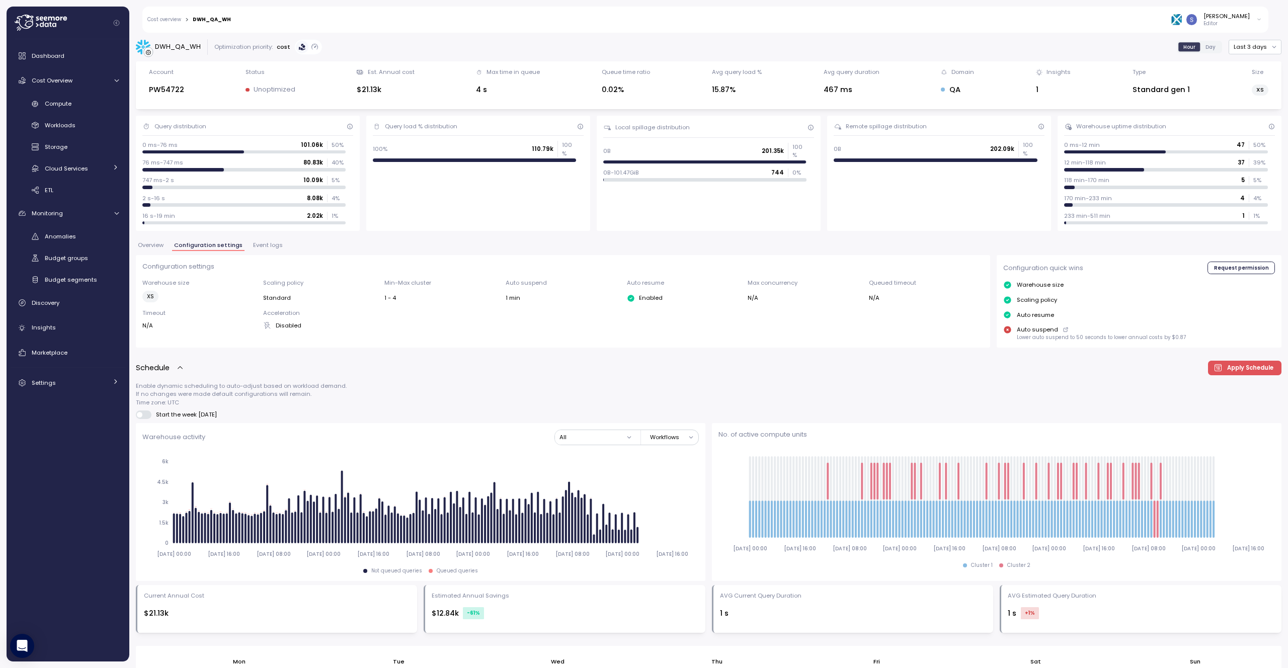
drag, startPoint x: 177, startPoint y: 244, endPoint x: 290, endPoint y: 253, distance: 113.6
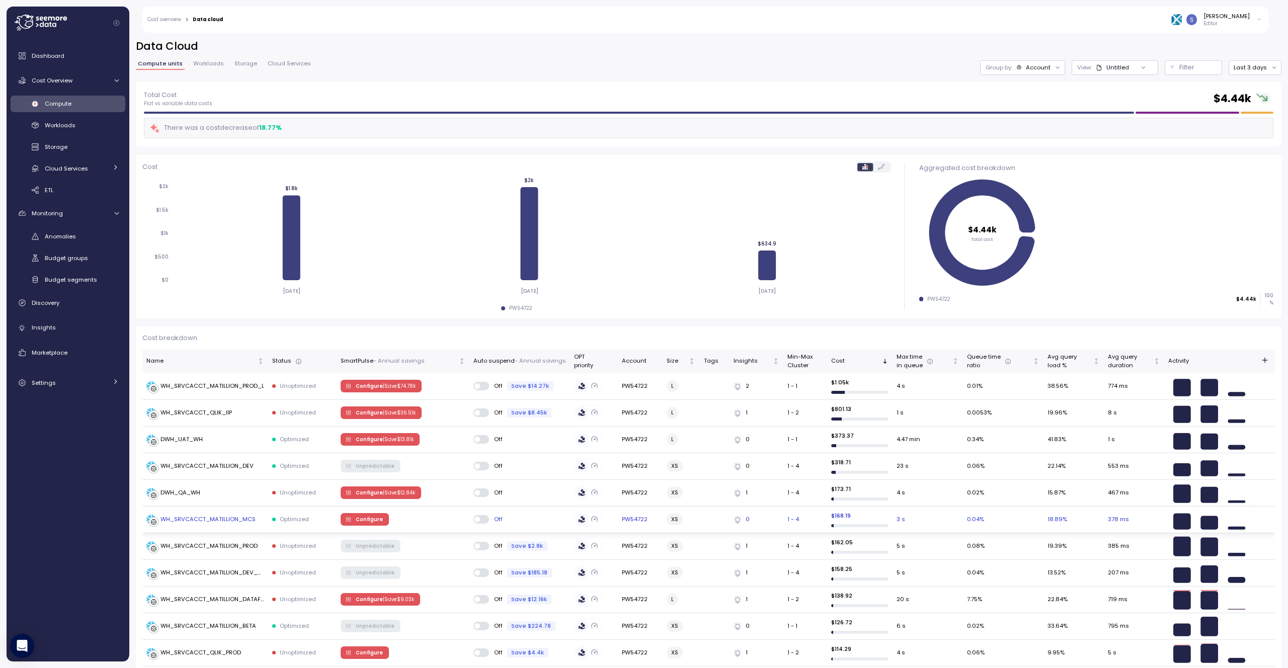
click at [243, 518] on div "WH_SRVCACCT_MATILLION_MCS" at bounding box center [207, 519] width 95 height 9
click at [391, 362] on p "- Annual savings" at bounding box center [398, 361] width 51 height 9
